Goal: Task Accomplishment & Management: Manage account settings

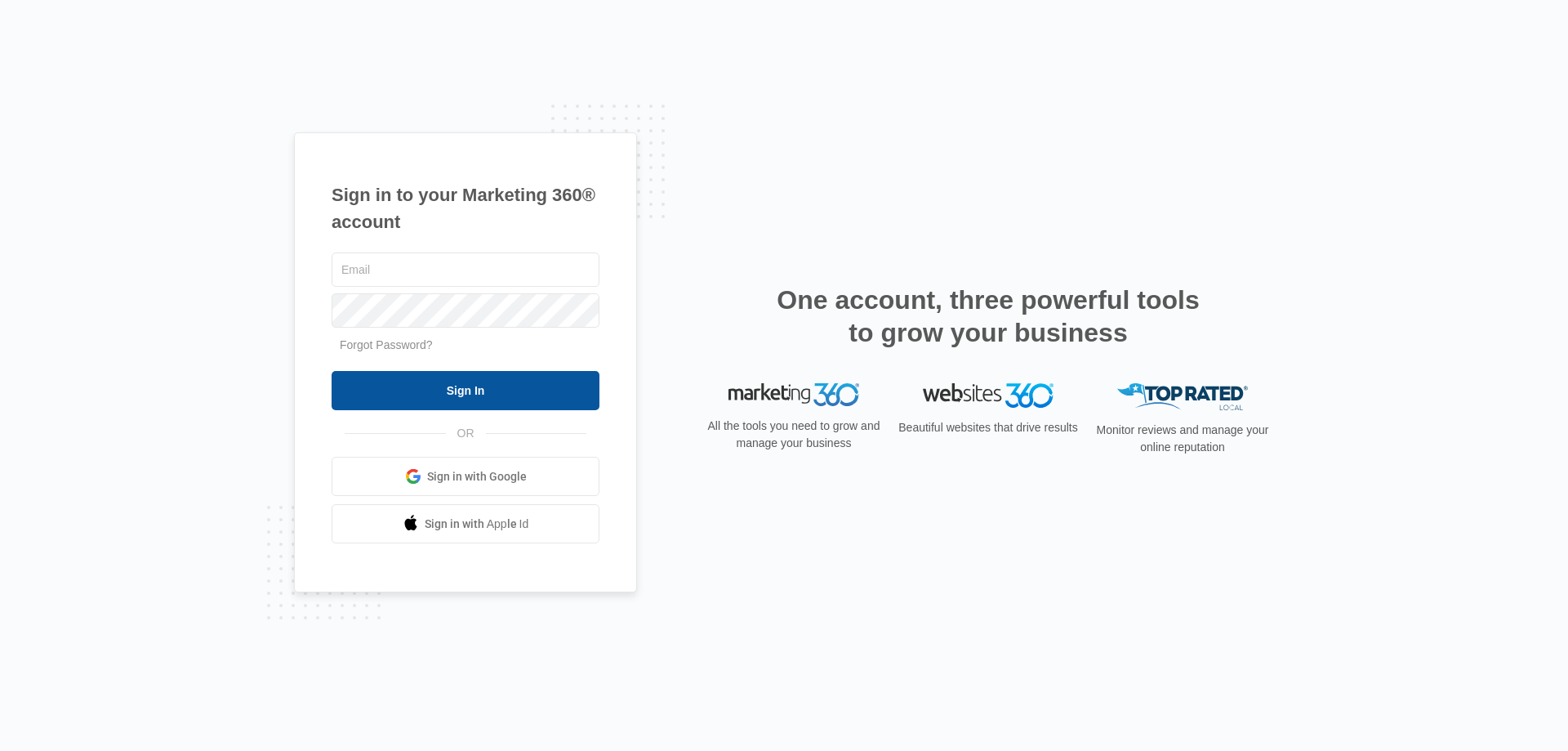
type input "[PERSON_NAME][EMAIL_ADDRESS][DOMAIN_NAME]"
click at [430, 390] on input "Sign In" at bounding box center [465, 391] width 268 height 39
